Goal: Find specific page/section: Find specific page/section

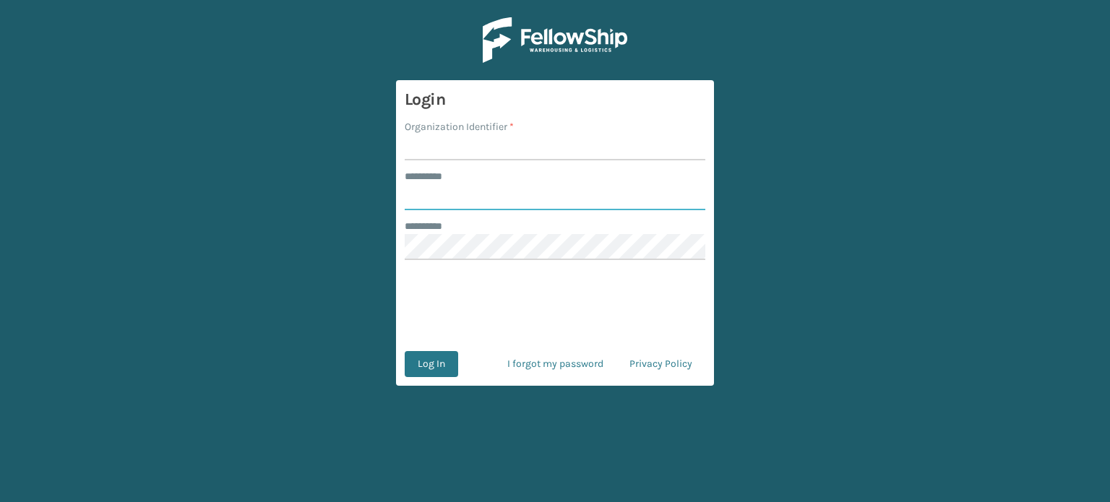
type input "**********"
type input "WindGap"
click at [420, 365] on button "Log In" at bounding box center [431, 364] width 53 height 26
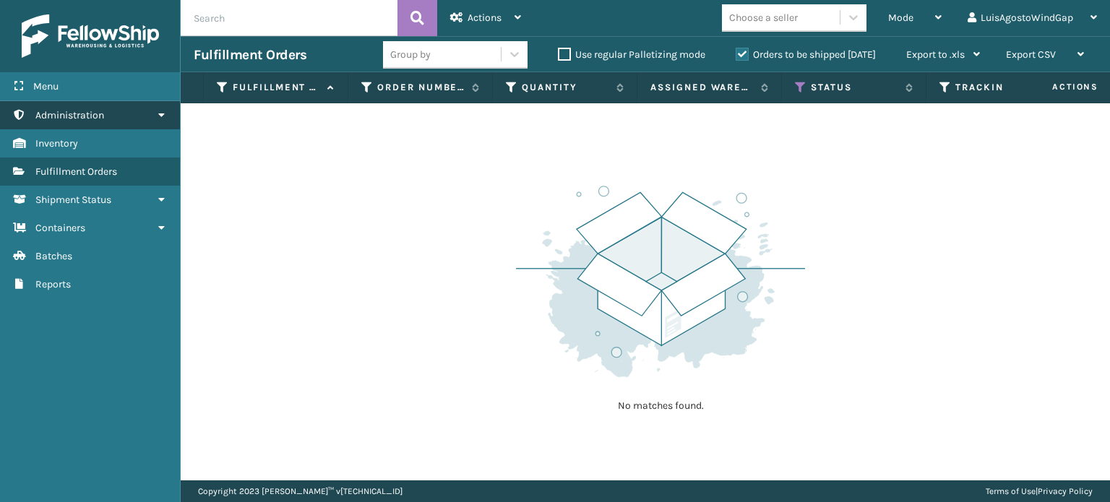
click at [51, 118] on span "Administration" at bounding box center [69, 115] width 69 height 12
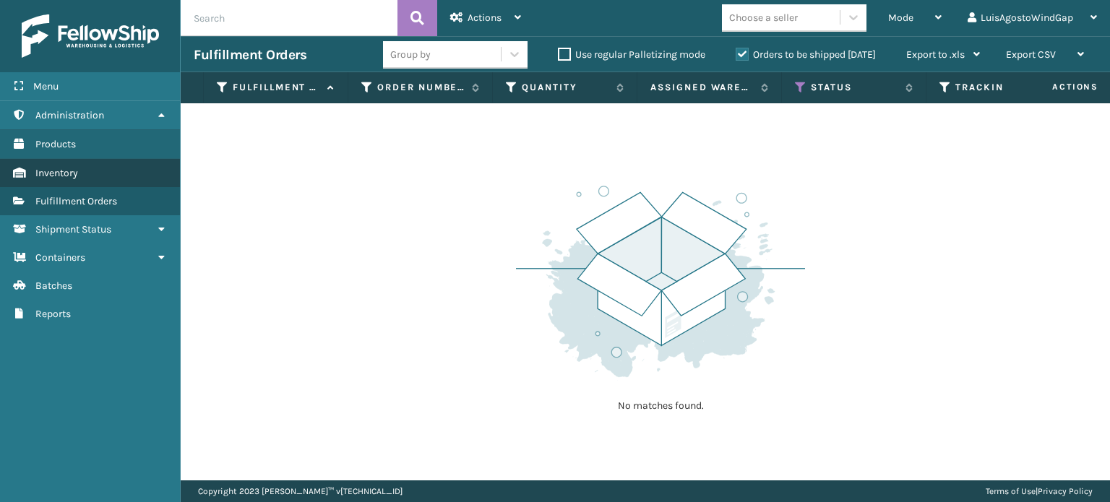
click at [92, 171] on link "Inventory" at bounding box center [90, 173] width 180 height 28
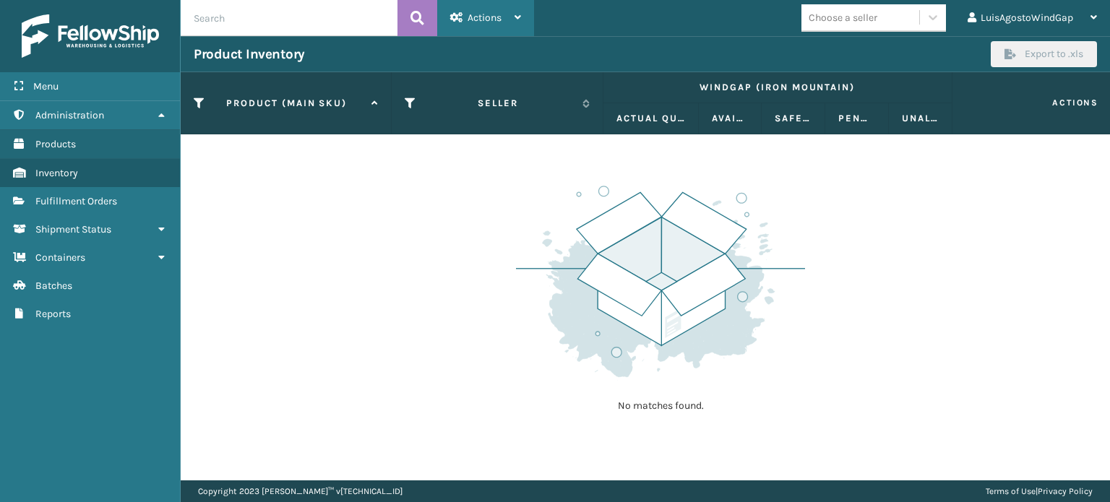
click at [496, 15] on span "Actions" at bounding box center [485, 18] width 34 height 12
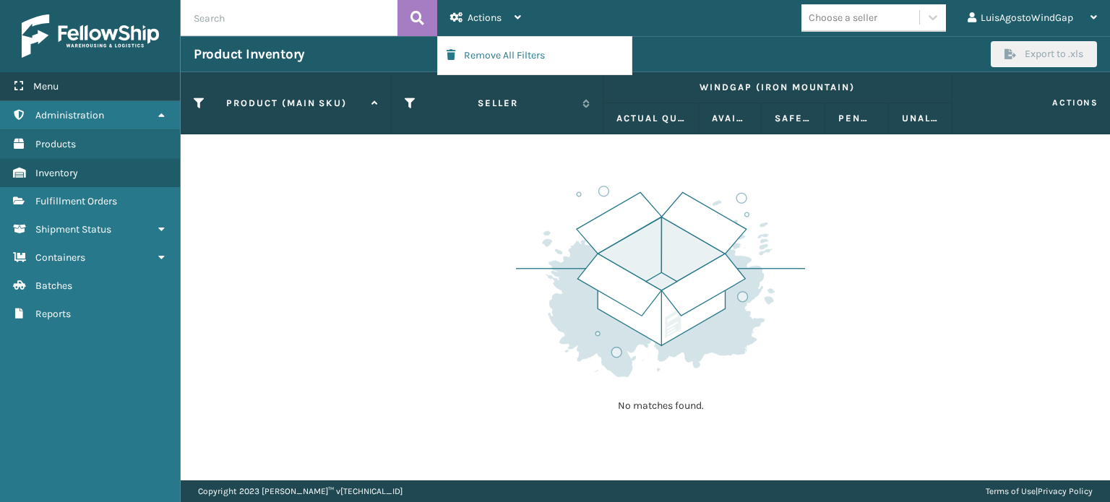
click at [59, 83] on div "Menu" at bounding box center [90, 86] width 180 height 29
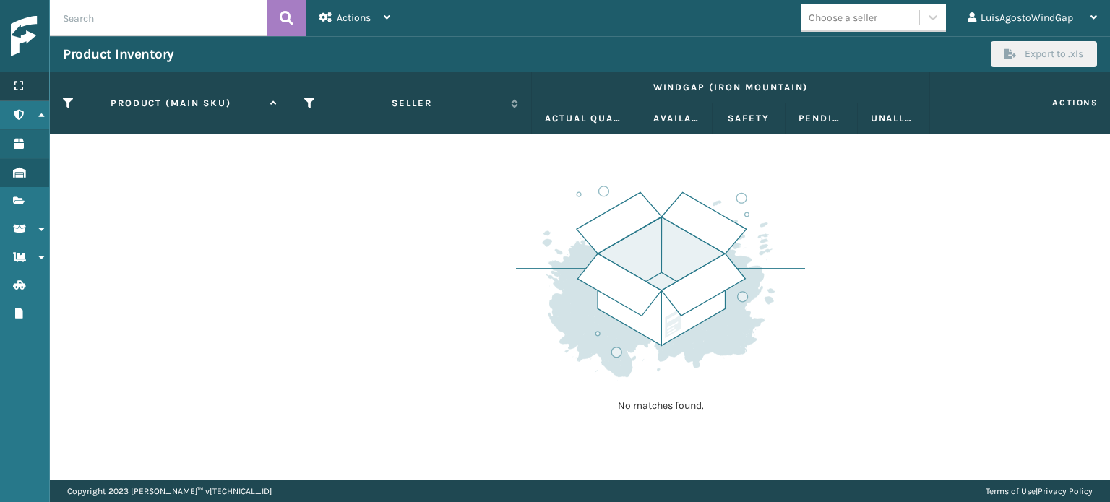
click at [27, 90] on div "Menu" at bounding box center [24, 86] width 49 height 29
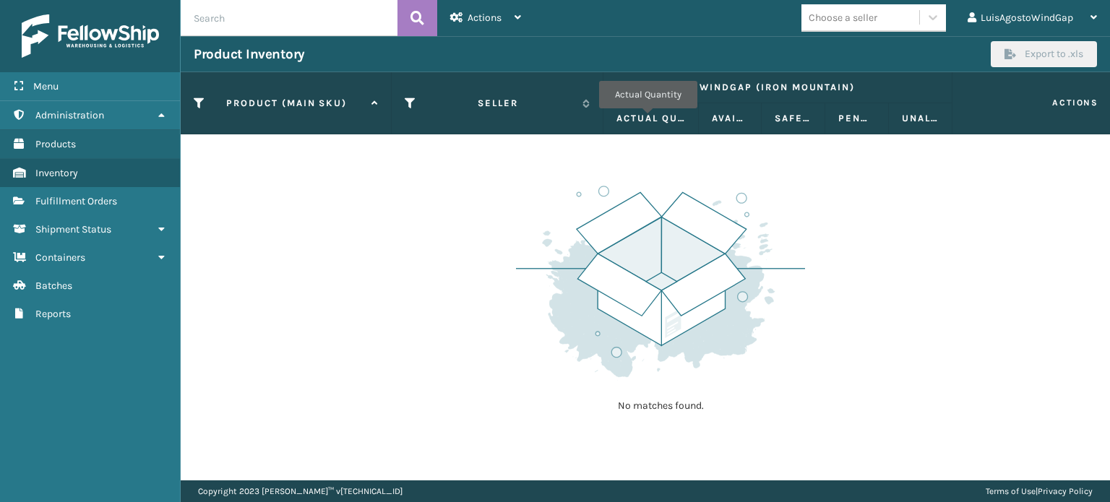
click at [648, 119] on label "Actual Quantity" at bounding box center [651, 118] width 69 height 13
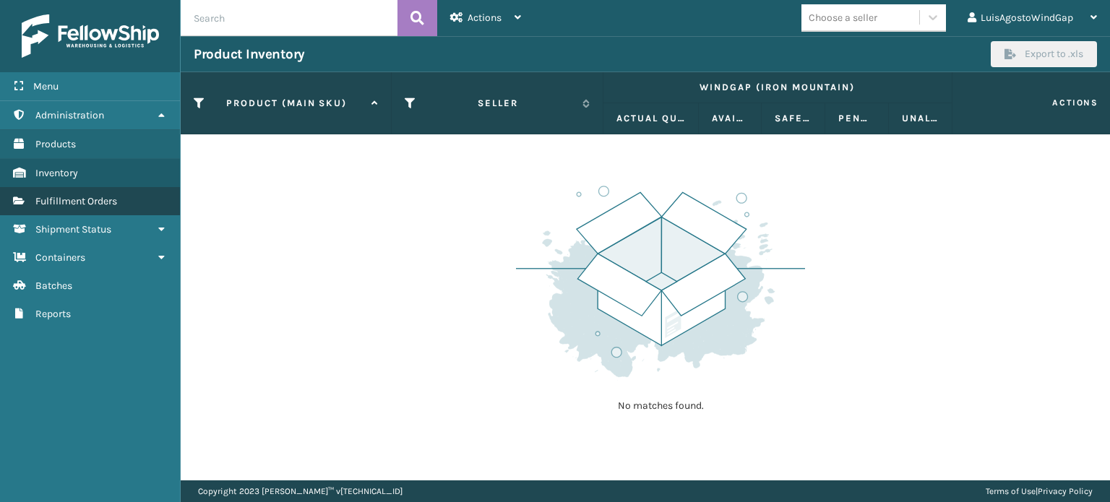
click at [52, 192] on link "Products Fulfillment Orders" at bounding box center [90, 201] width 180 height 28
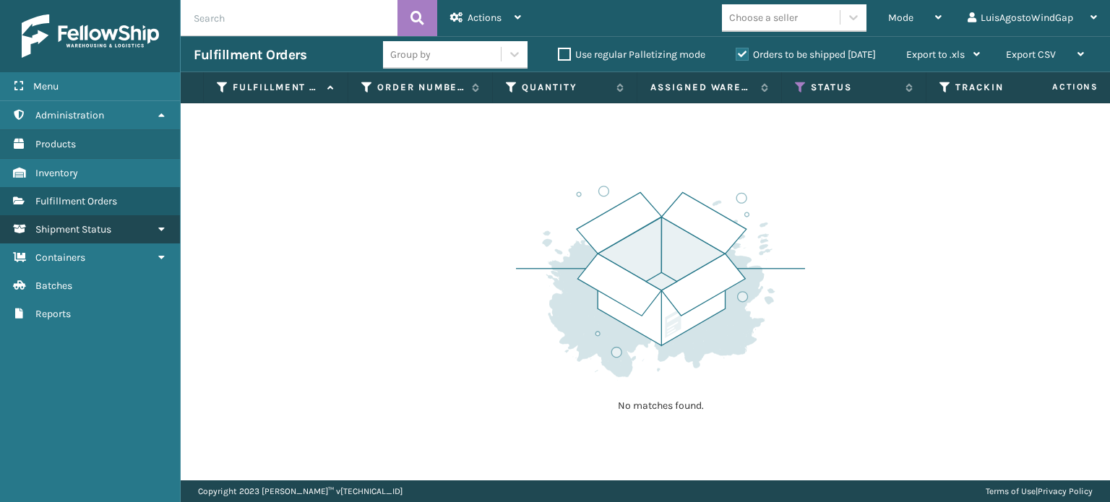
click at [155, 226] on icon at bounding box center [161, 229] width 12 height 10
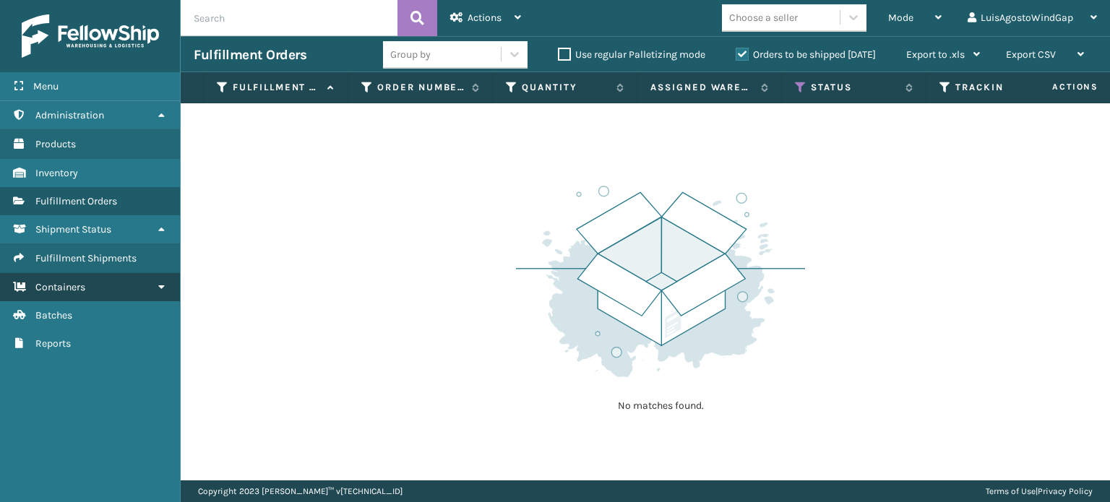
click at [160, 282] on icon at bounding box center [161, 287] width 12 height 10
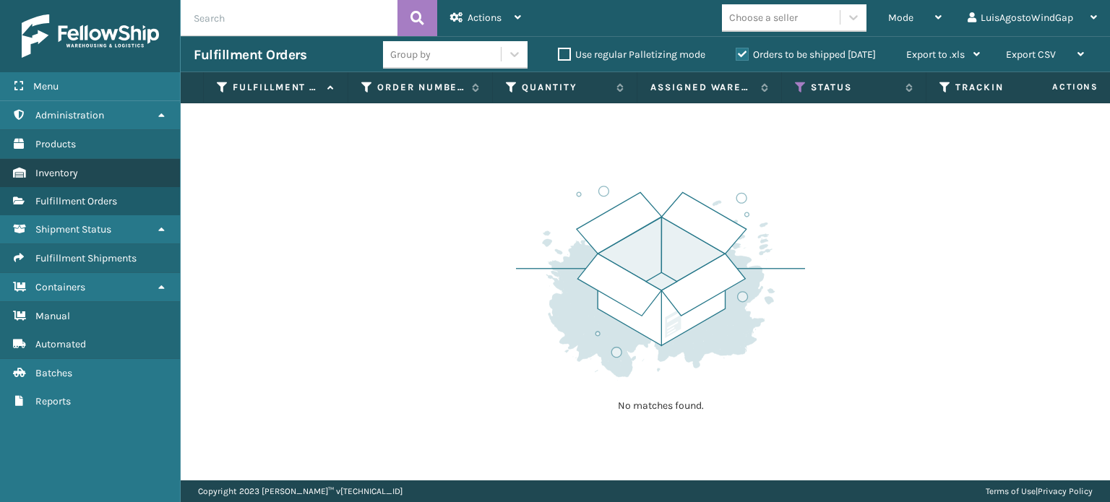
click at [78, 167] on link "Inventory" at bounding box center [90, 173] width 180 height 28
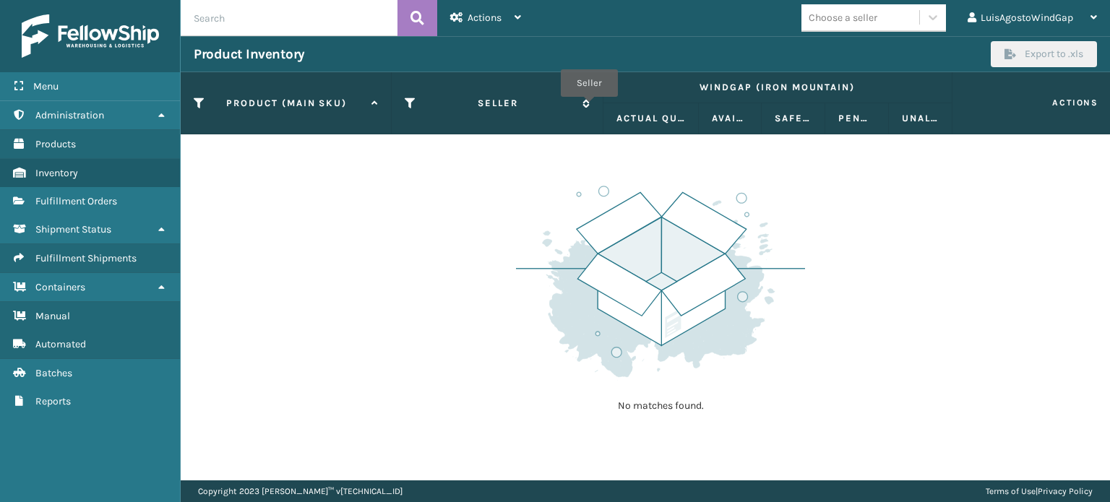
click at [588, 107] on span "Seller" at bounding box center [505, 103] width 169 height 13
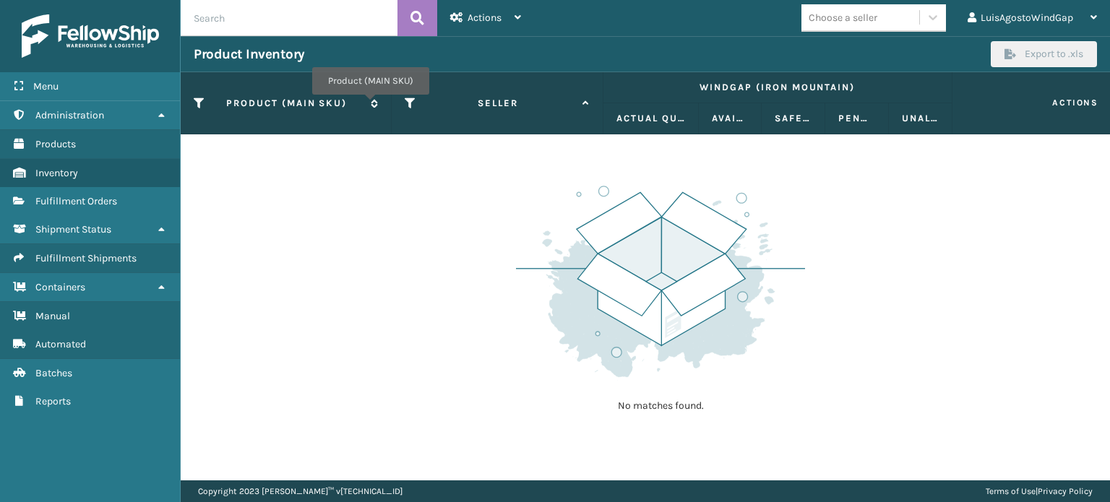
click at [371, 106] on icon at bounding box center [373, 103] width 12 height 9
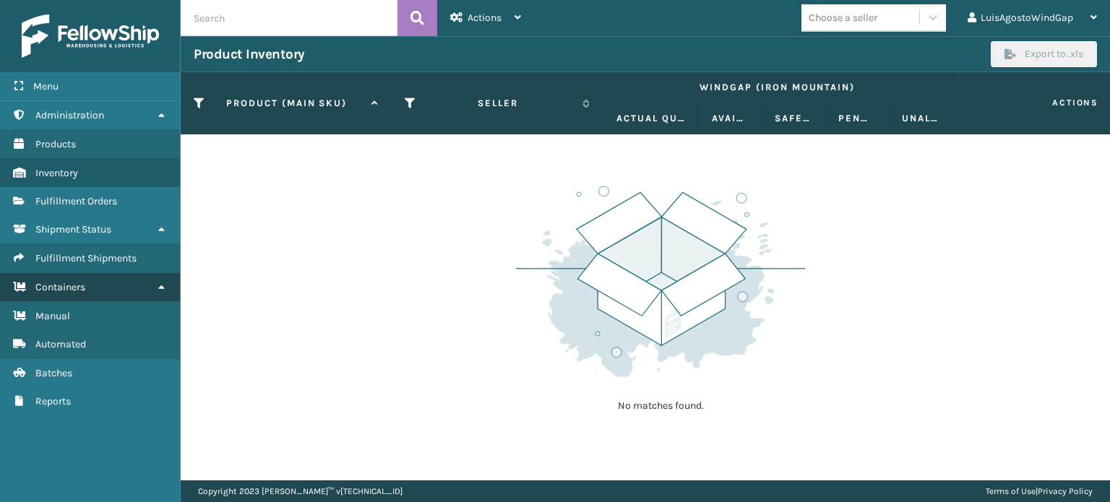
click at [99, 291] on link "Containers" at bounding box center [90, 287] width 180 height 28
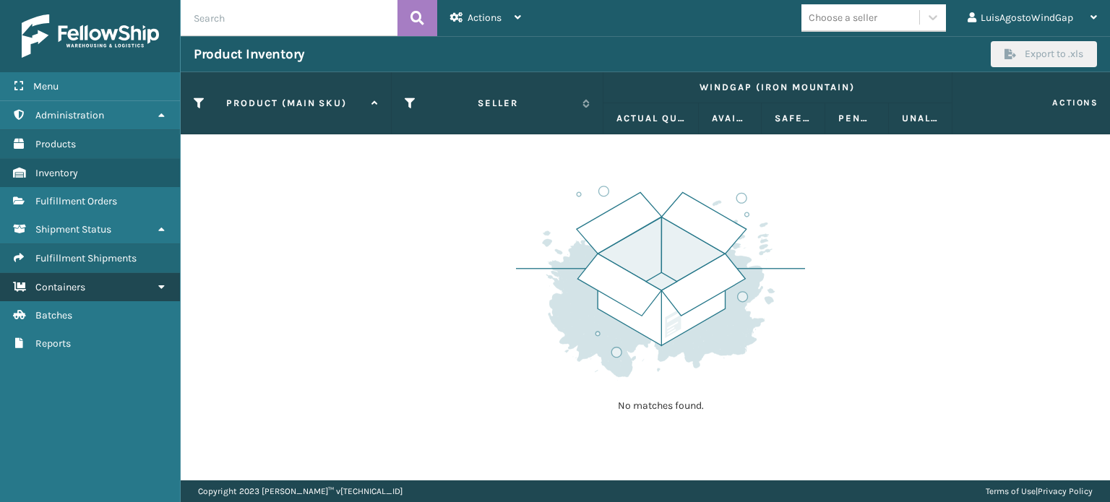
click at [72, 289] on span "Containers" at bounding box center [60, 287] width 50 height 12
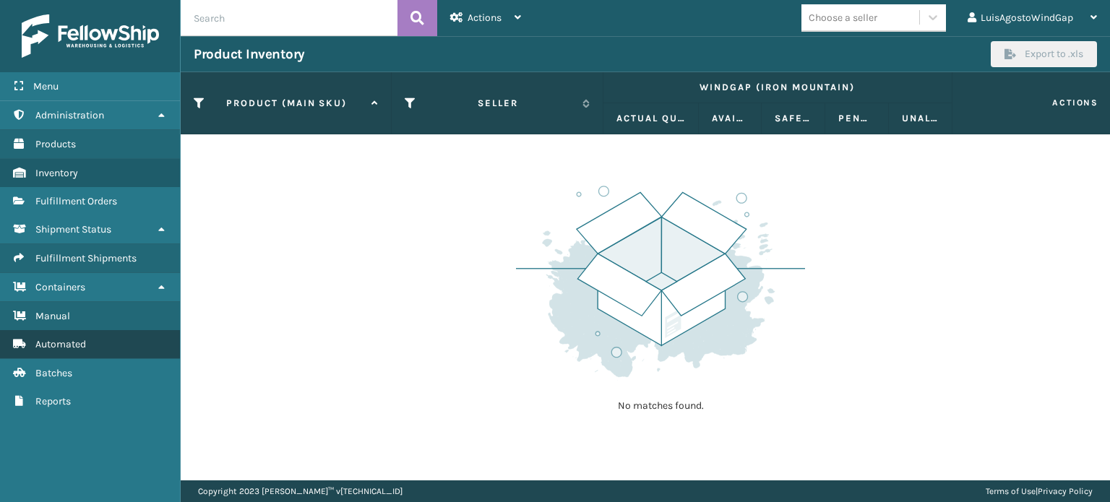
click at [64, 335] on link "Automated" at bounding box center [90, 344] width 180 height 28
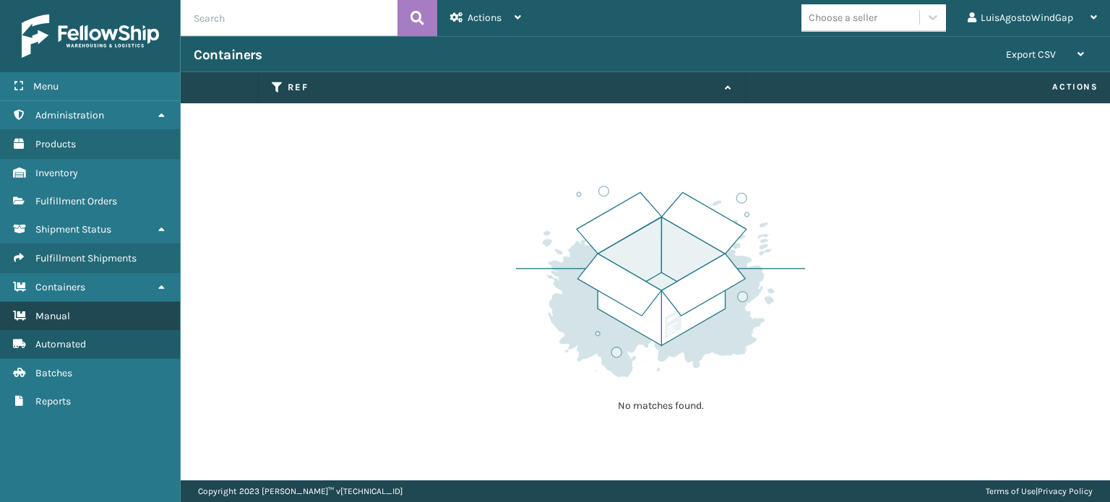
click at [48, 317] on span "Manual" at bounding box center [52, 316] width 35 height 12
